Goal: Transaction & Acquisition: Purchase product/service

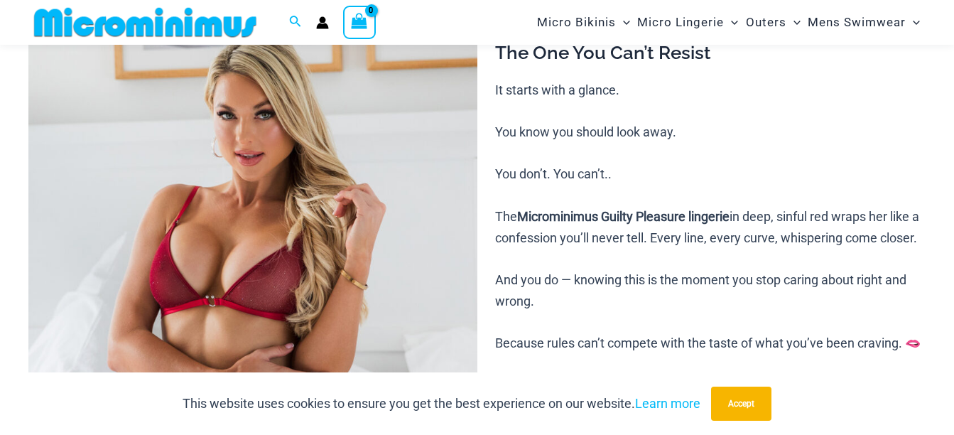
scroll to position [202, 0]
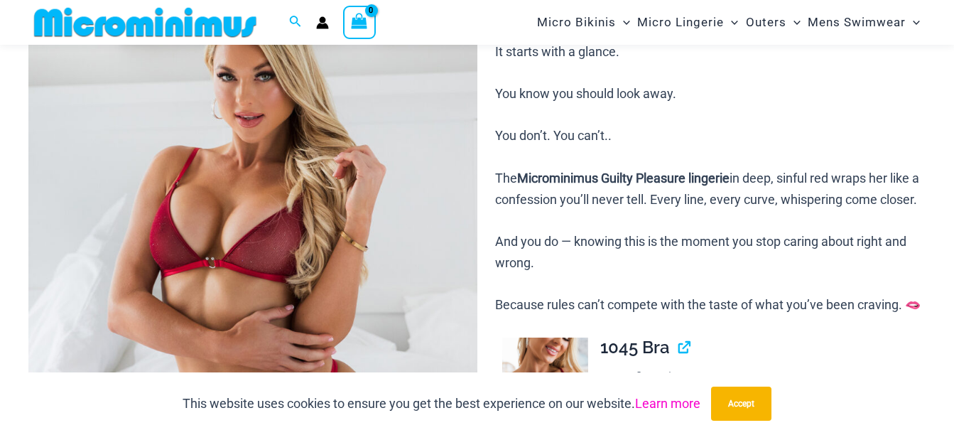
click at [666, 402] on link "Learn more" at bounding box center [667, 403] width 65 height 15
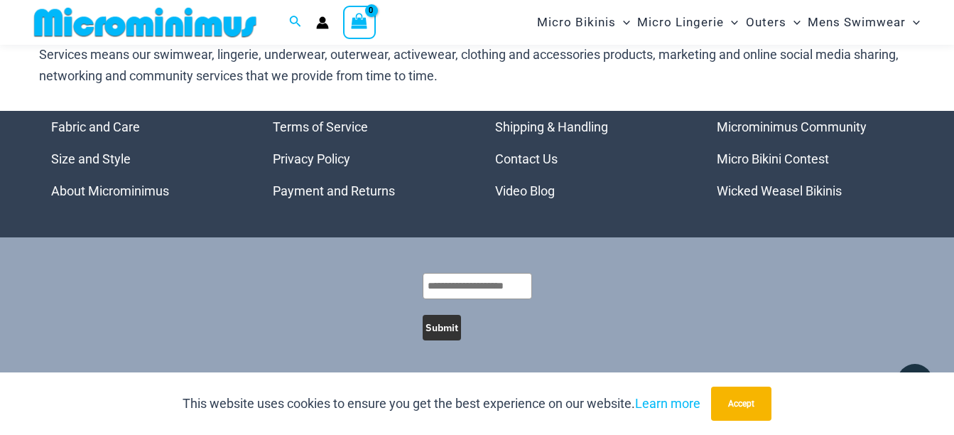
scroll to position [4813, 0]
click at [745, 401] on button "Accept" at bounding box center [741, 403] width 60 height 34
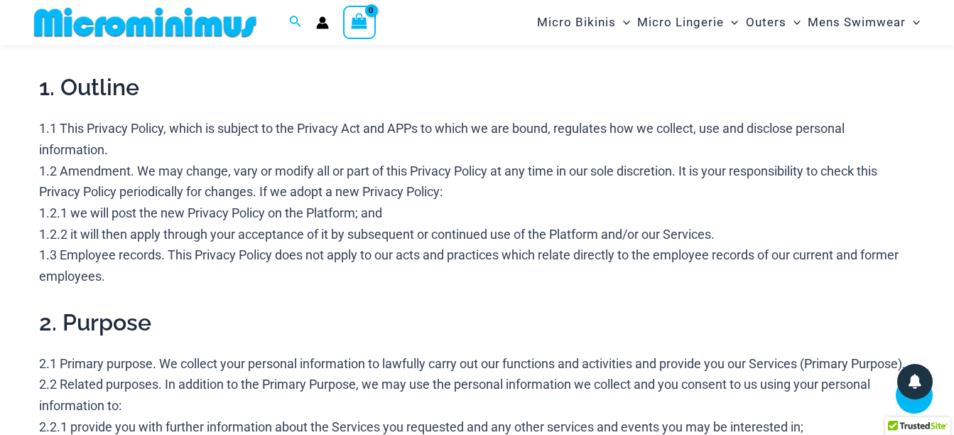
scroll to position [0, 0]
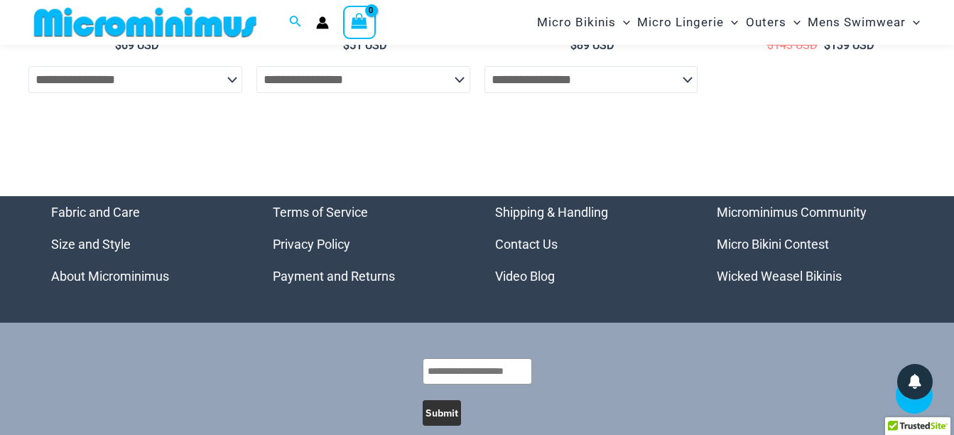
scroll to position [4677, 0]
